Goal: Information Seeking & Learning: Learn about a topic

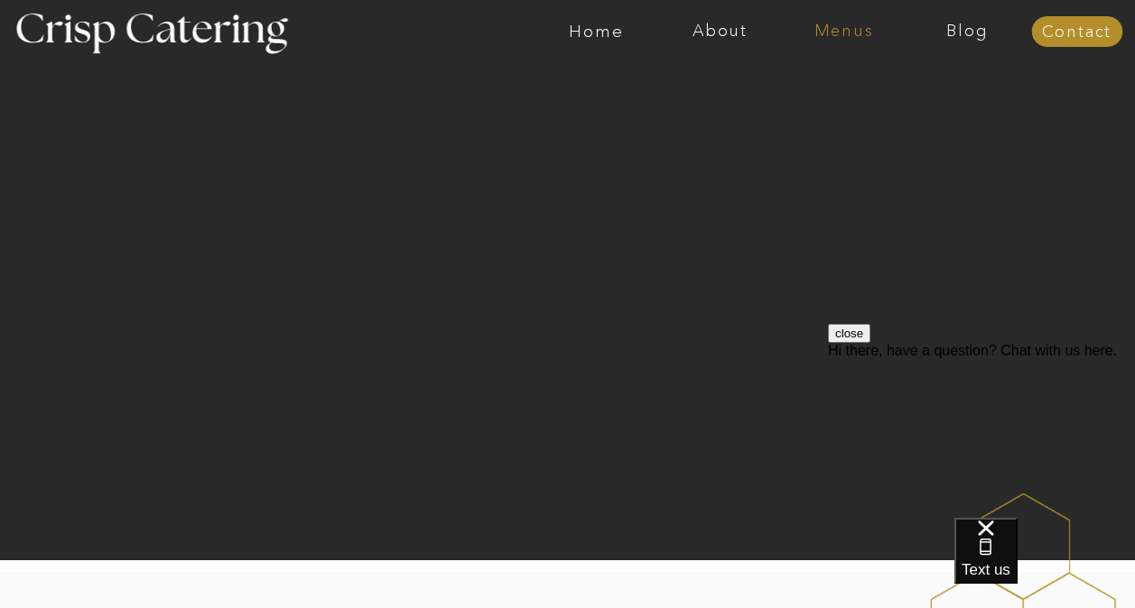
click at [844, 28] on nav "Menus" at bounding box center [844, 32] width 124 height 18
click at [827, 105] on nav "Winter (Sep-Feb)" at bounding box center [842, 105] width 148 height 17
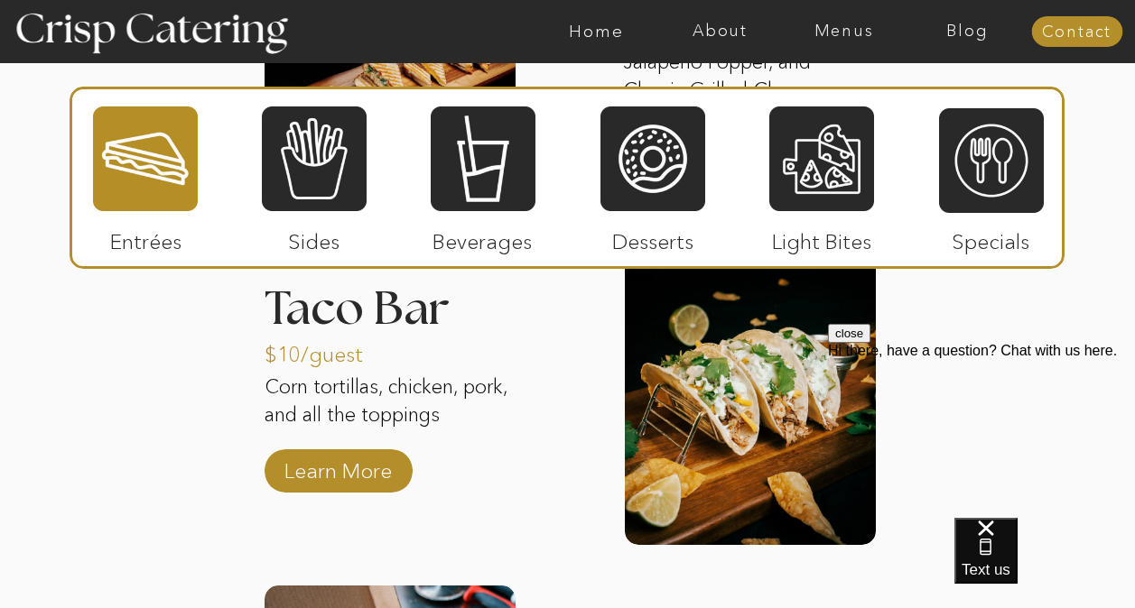
scroll to position [2617, 0]
click at [870, 343] on button "close" at bounding box center [849, 333] width 42 height 19
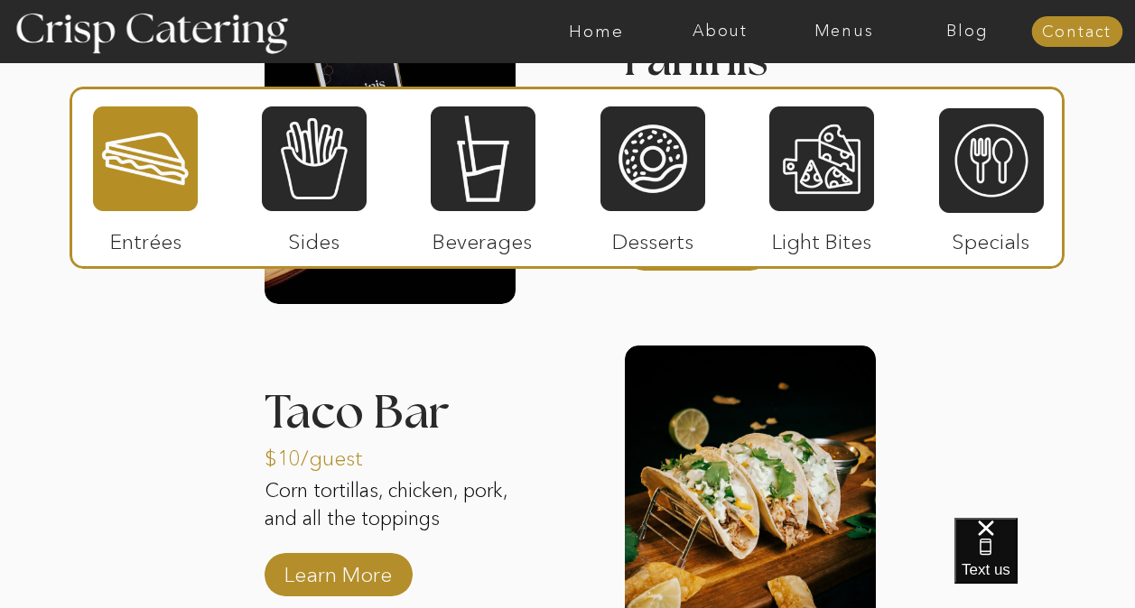
scroll to position [2512, 0]
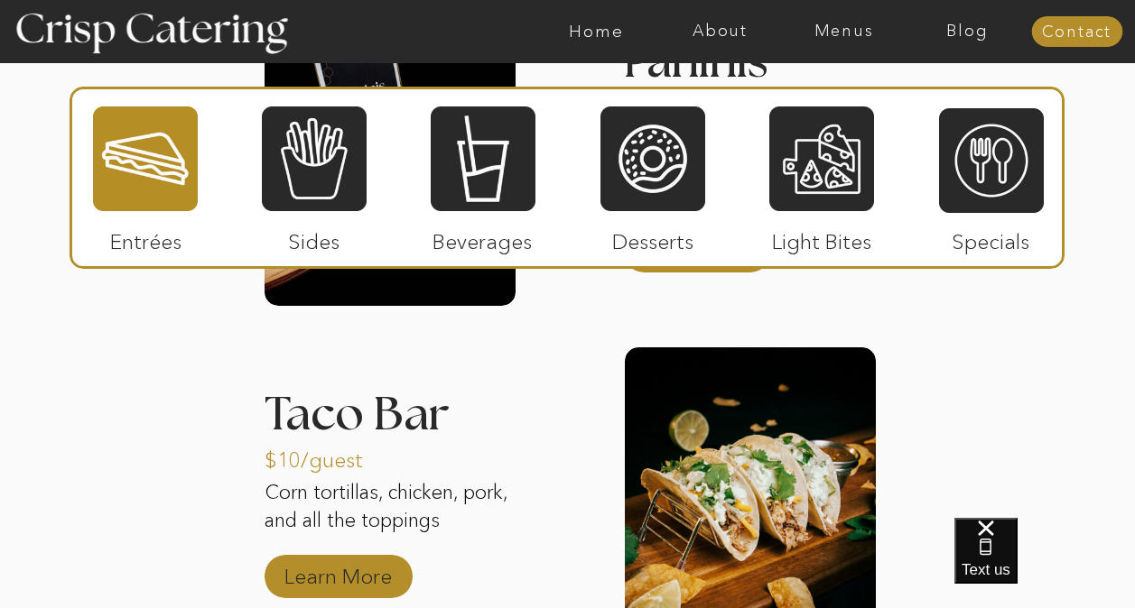
click at [339, 576] on p "Learn More" at bounding box center [338, 572] width 120 height 52
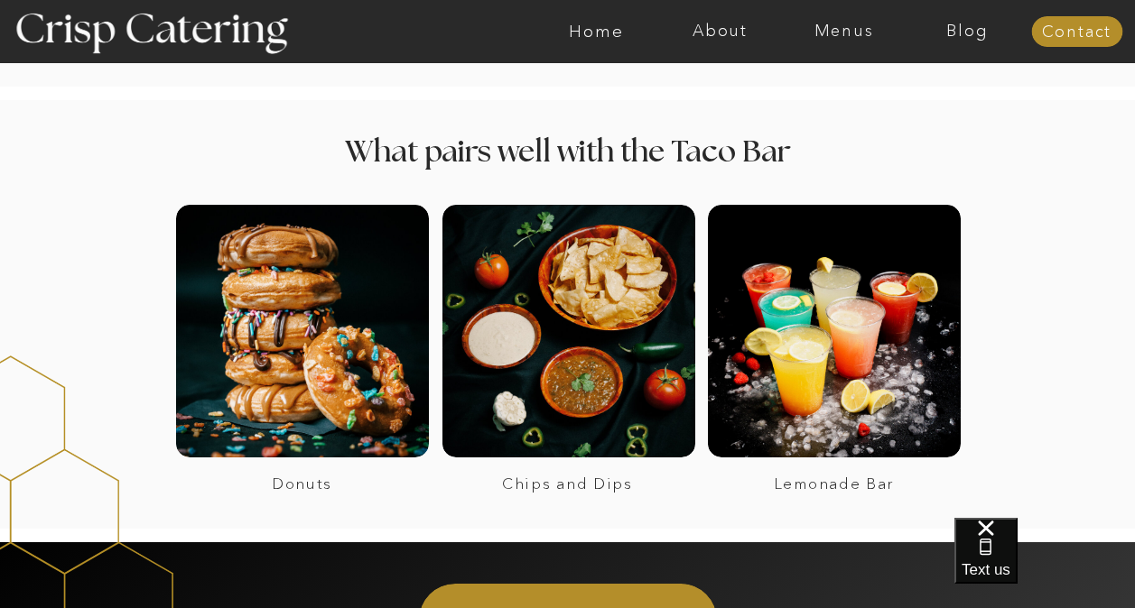
scroll to position [1267, 0]
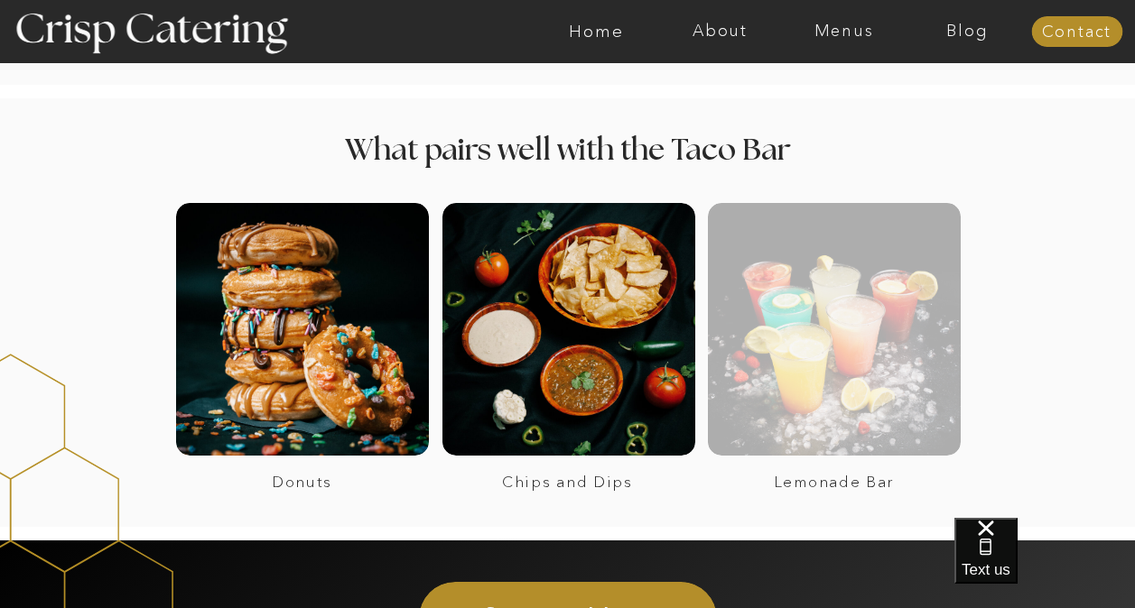
click at [825, 345] on div at bounding box center [834, 329] width 253 height 253
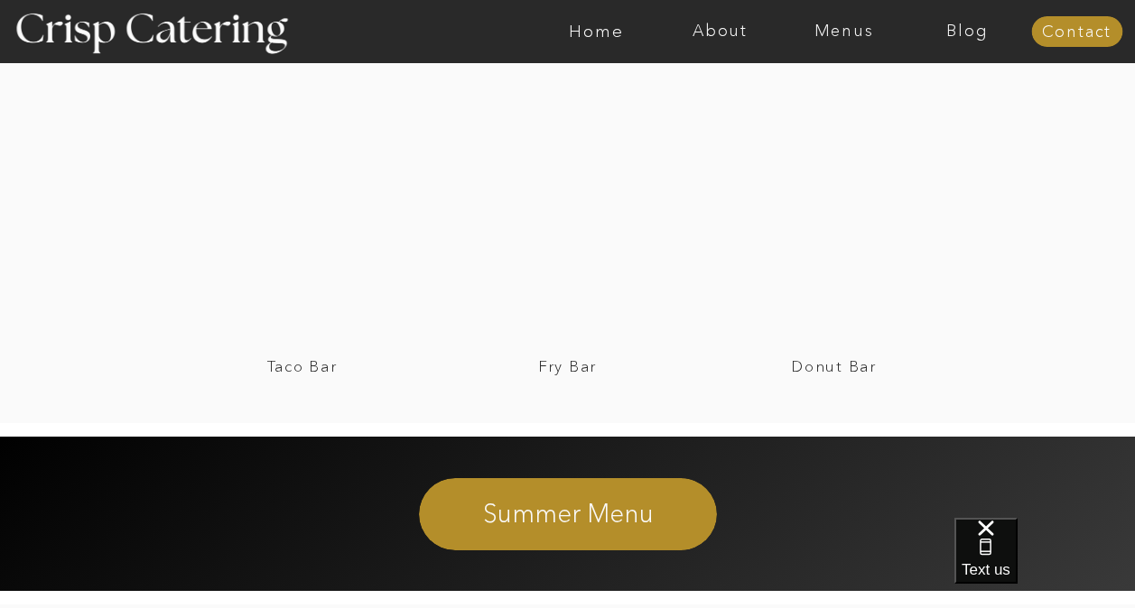
scroll to position [3333, 0]
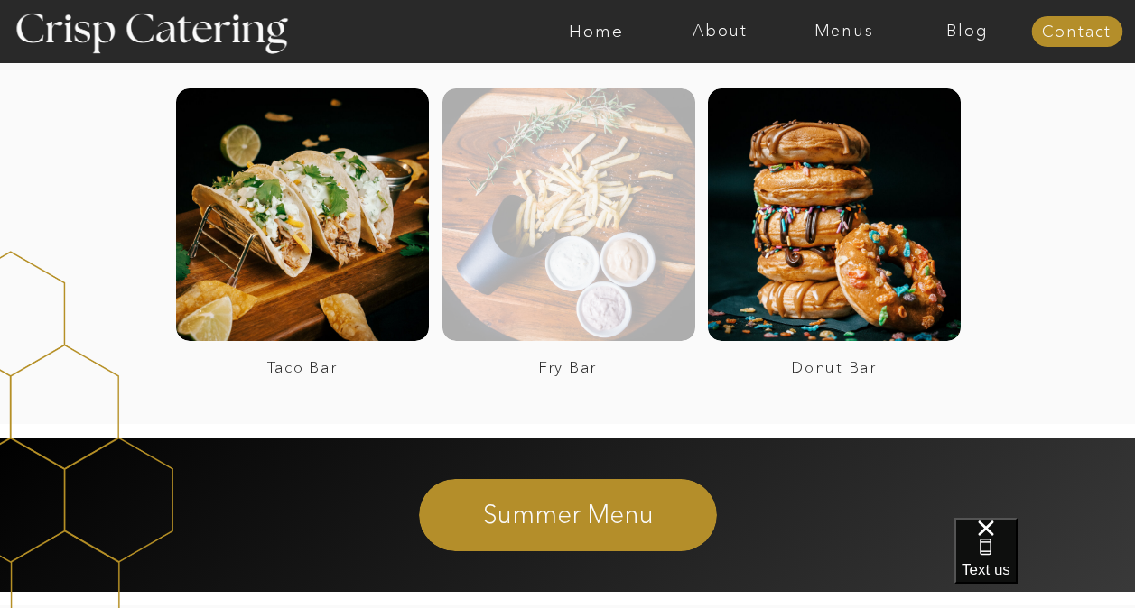
click at [578, 223] on div at bounding box center [568, 214] width 253 height 253
